Goal: Transaction & Acquisition: Purchase product/service

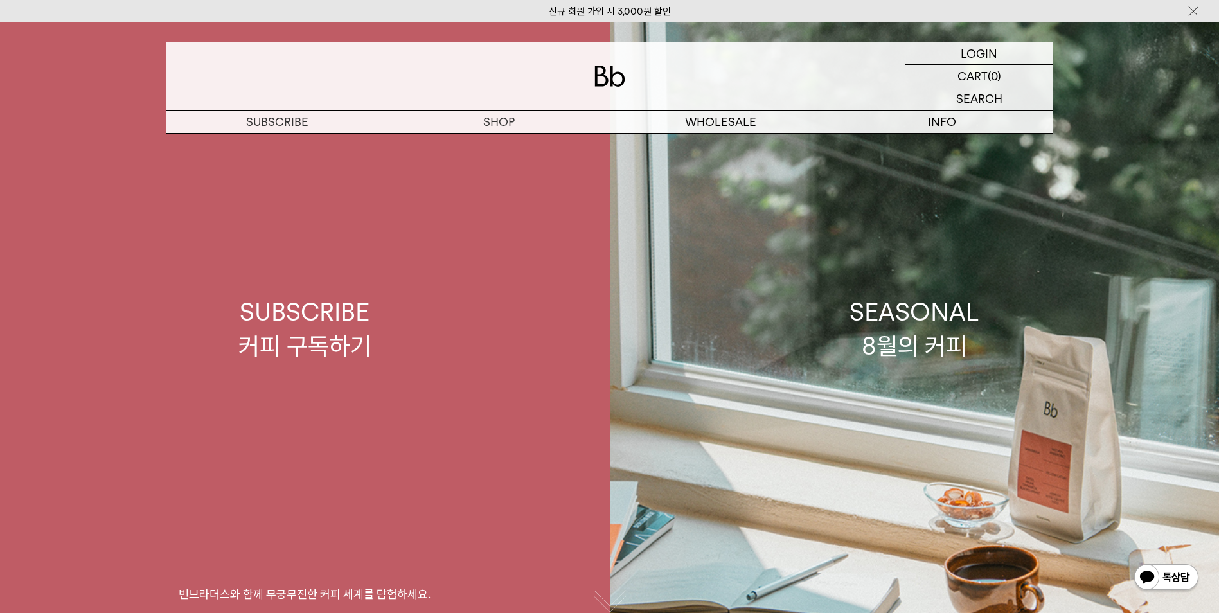
click at [497, 143] on link "SUBSCRIBE 커피 구독하기 빈브라더스와 함께 무궁무진한 커피 세계를 탐험하세요." at bounding box center [305, 328] width 610 height 613
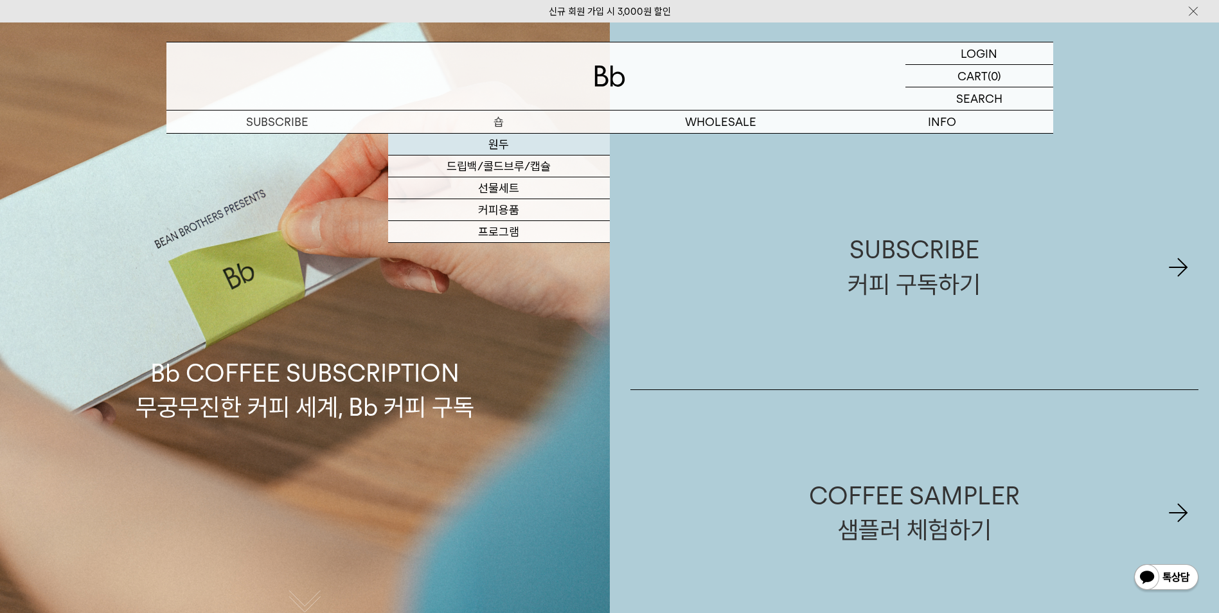
click at [493, 154] on link "원두" at bounding box center [499, 145] width 222 height 22
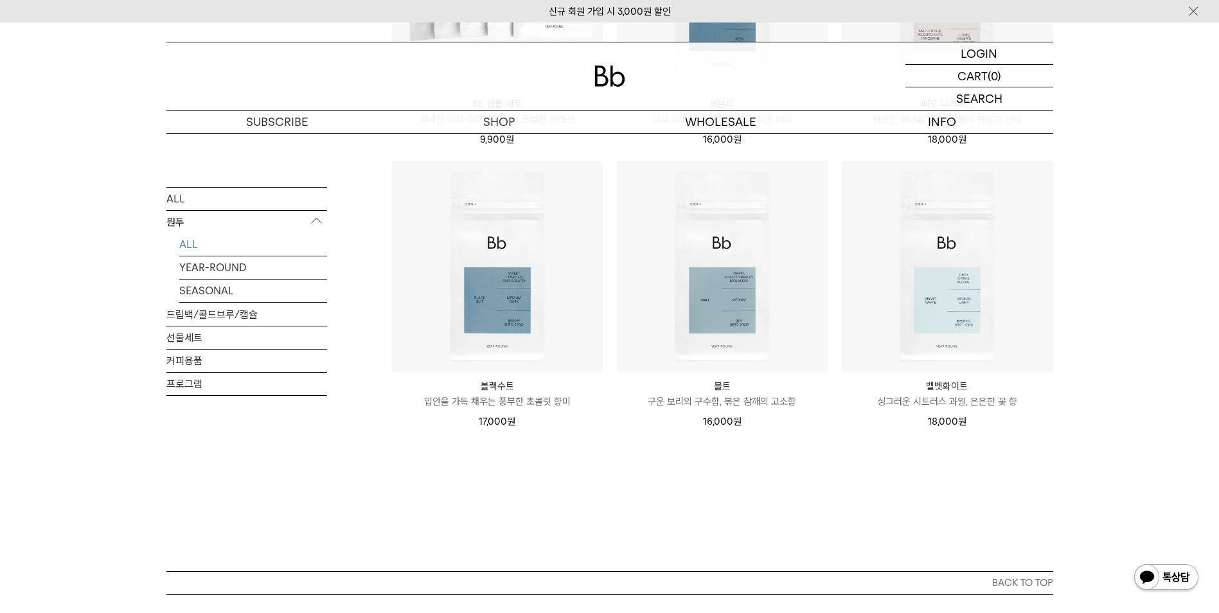
scroll to position [643, 0]
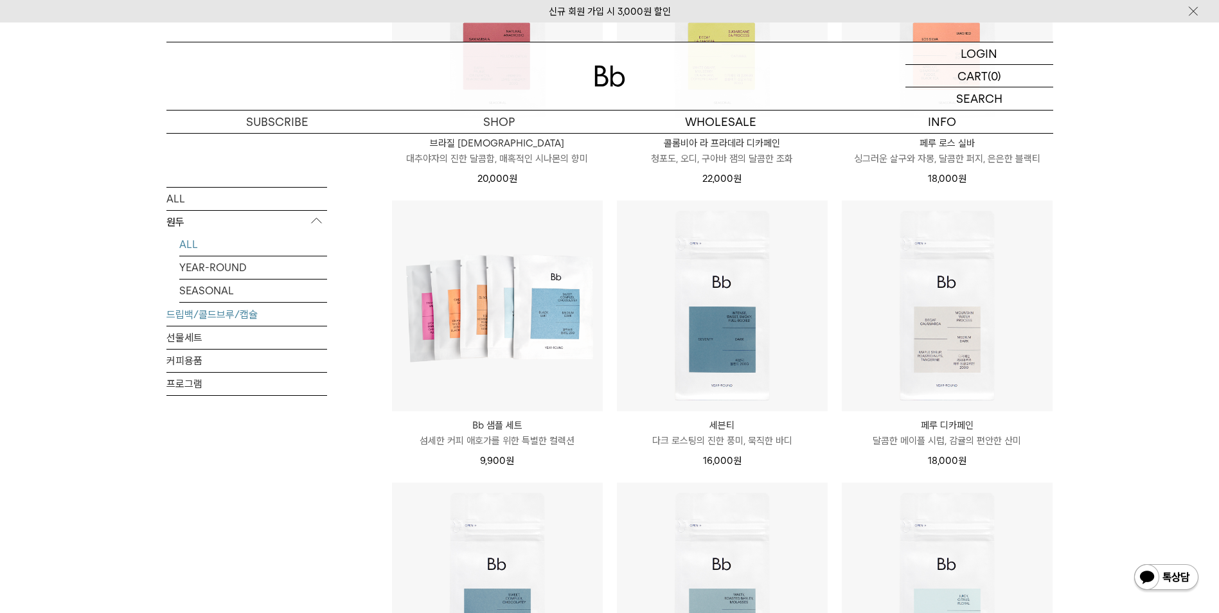
click at [247, 315] on link "드립백/콜드브루/캡슐" at bounding box center [246, 314] width 161 height 22
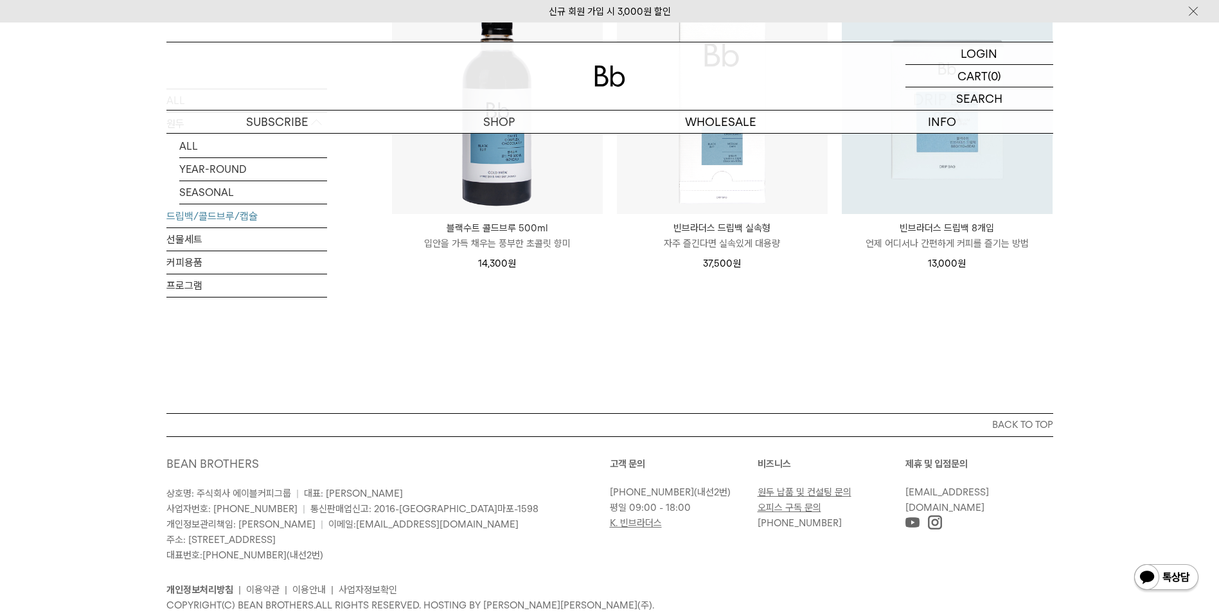
scroll to position [1157, 0]
